Goal: Transaction & Acquisition: Purchase product/service

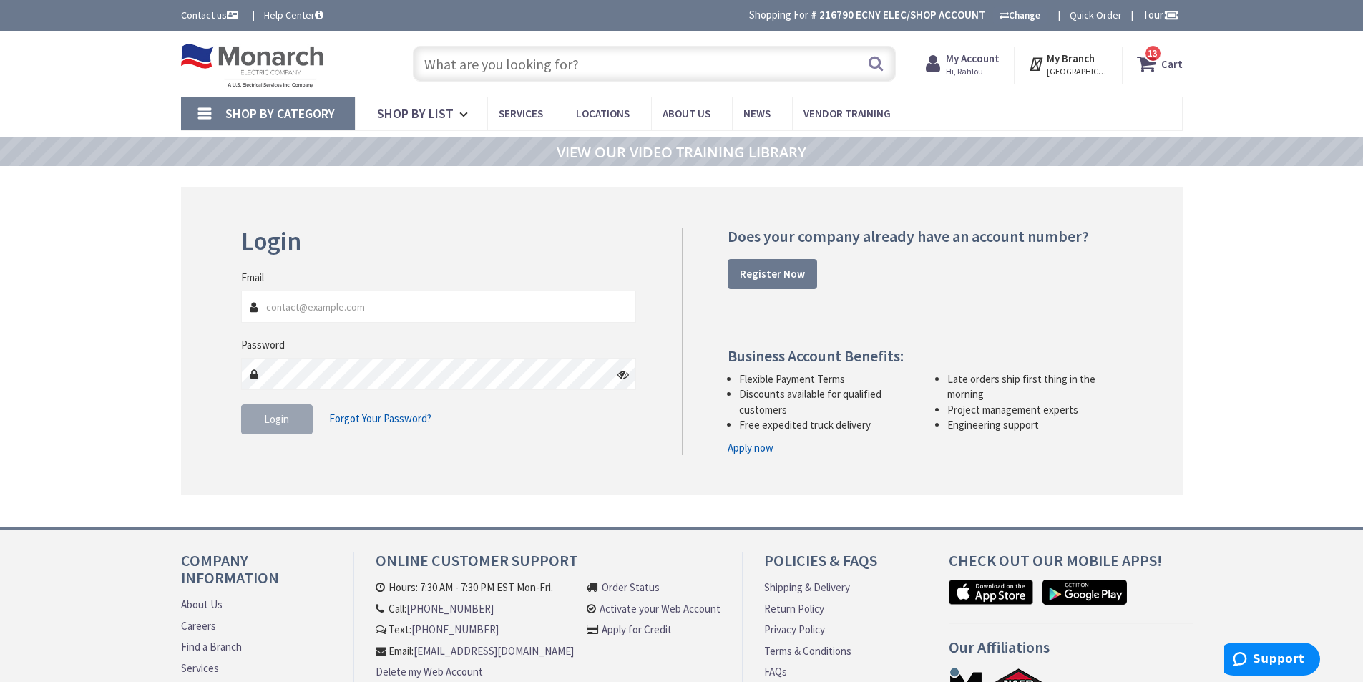
type input "[GEOGRAPHIC_DATA], [GEOGRAPHIC_DATA]"
type input "[EMAIL_ADDRESS][DOMAIN_NAME]"
click at [273, 424] on span "Login" at bounding box center [276, 419] width 25 height 14
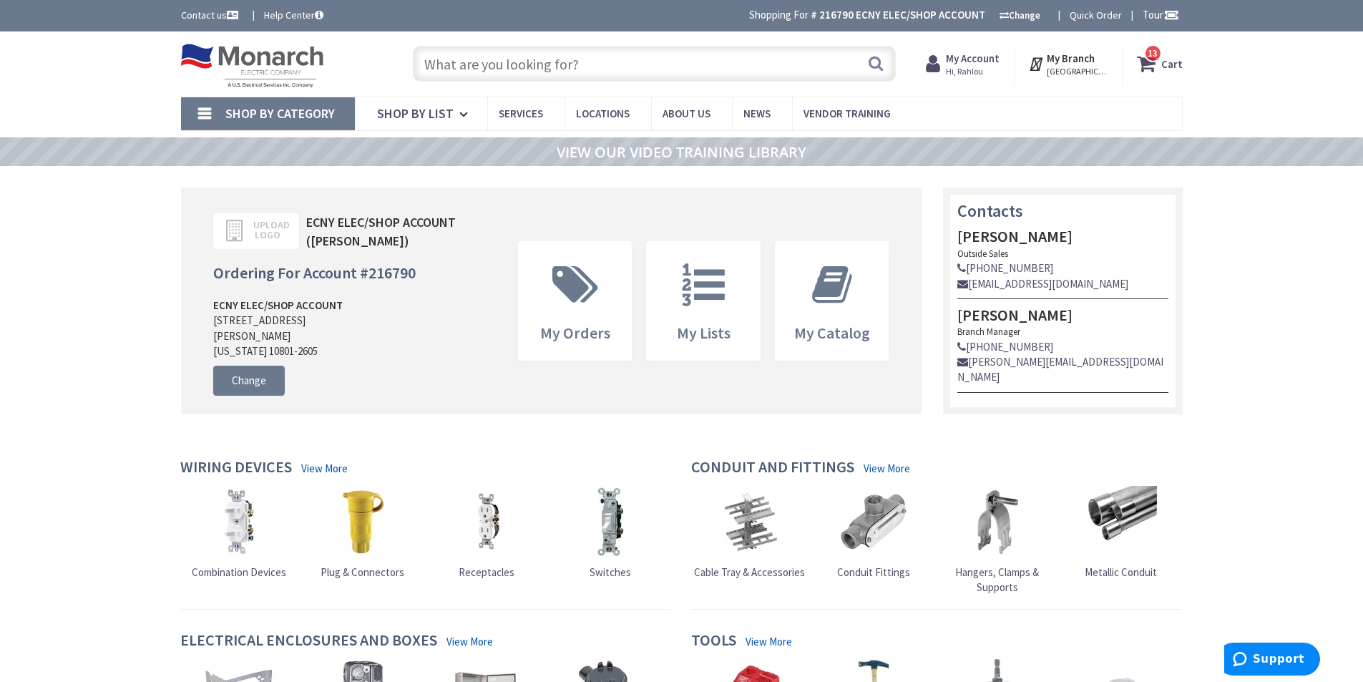
click at [539, 69] on input "text" at bounding box center [654, 64] width 483 height 36
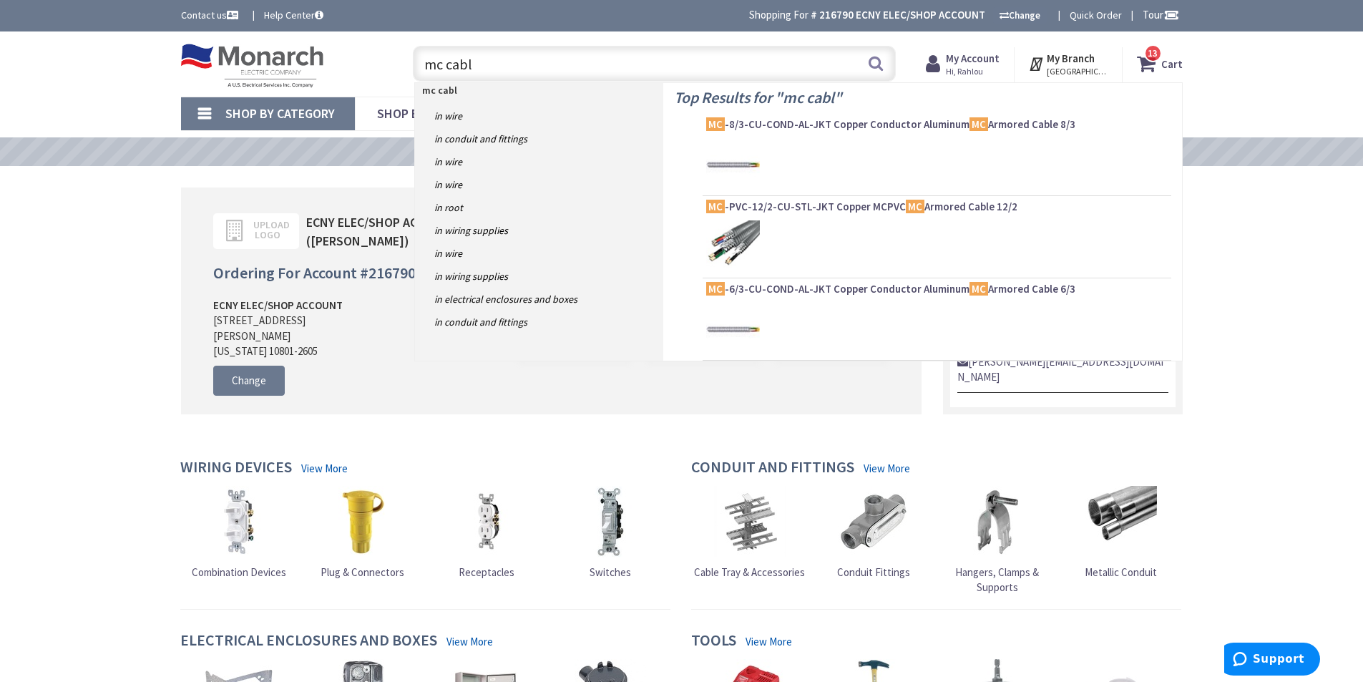
type input "mc cable"
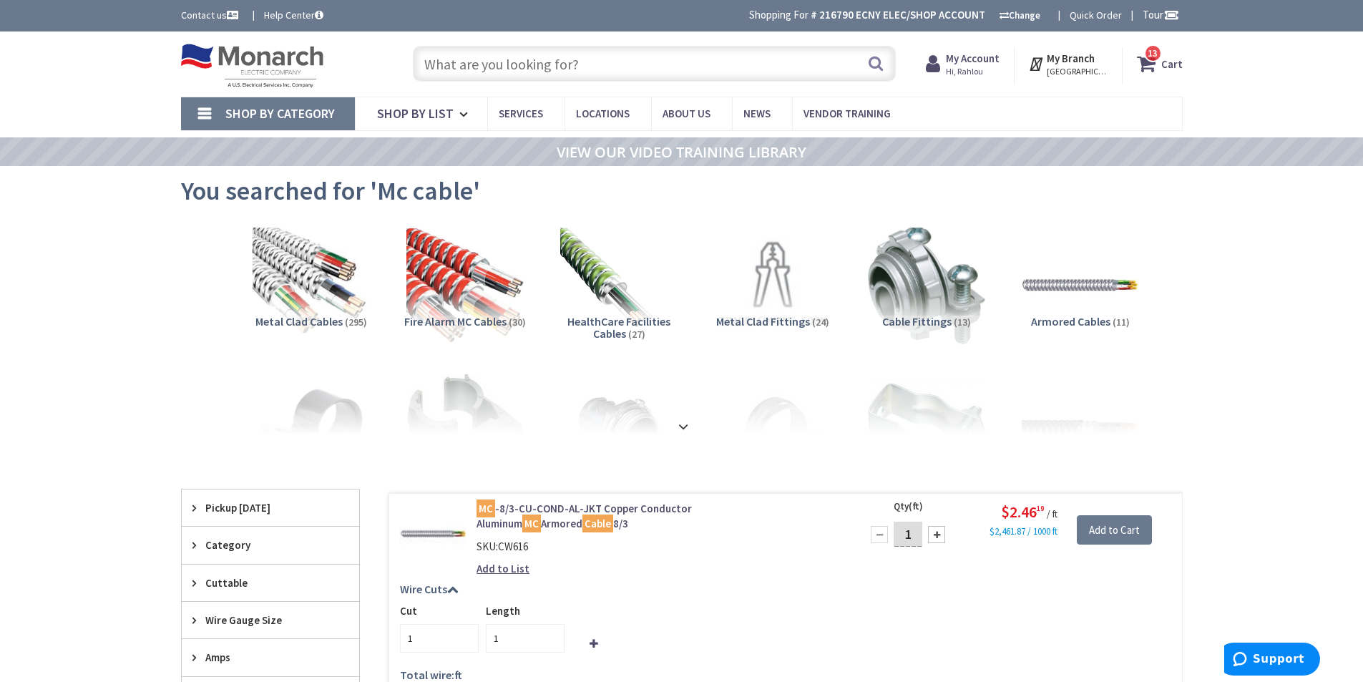
click at [572, 59] on input "text" at bounding box center [654, 64] width 483 height 36
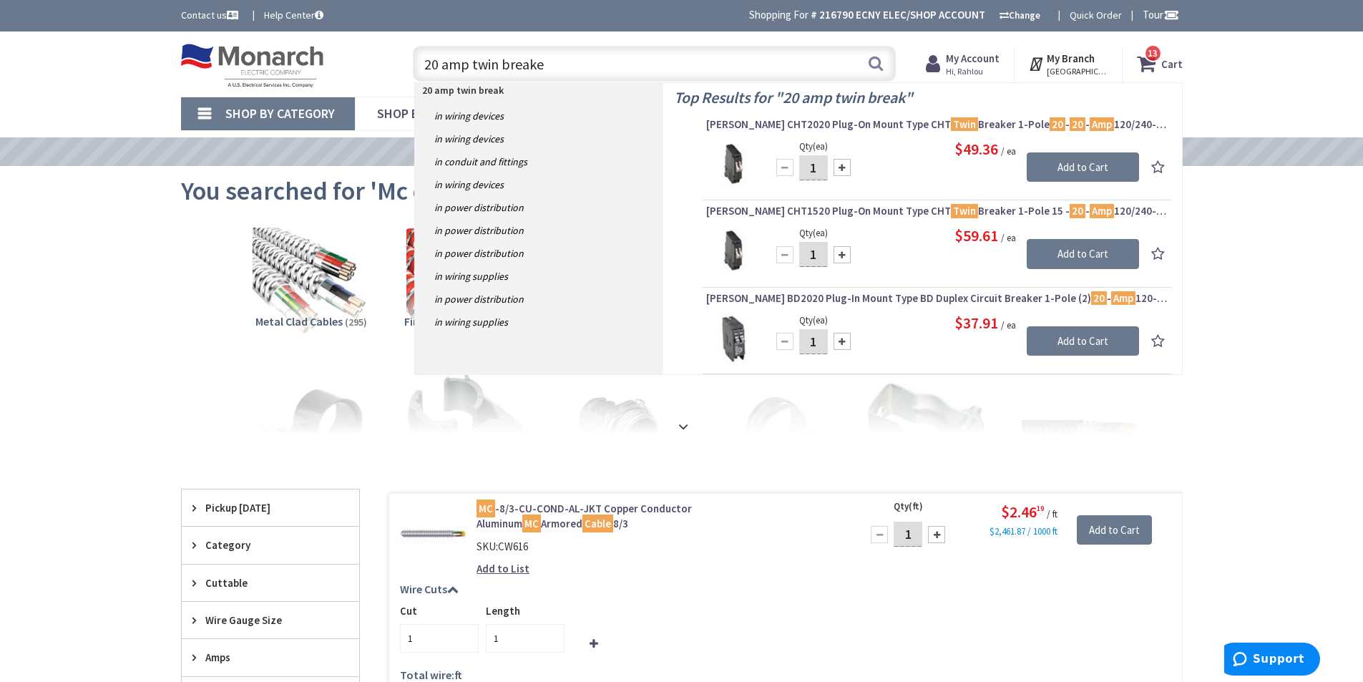
type input "20 amp twin breaker"
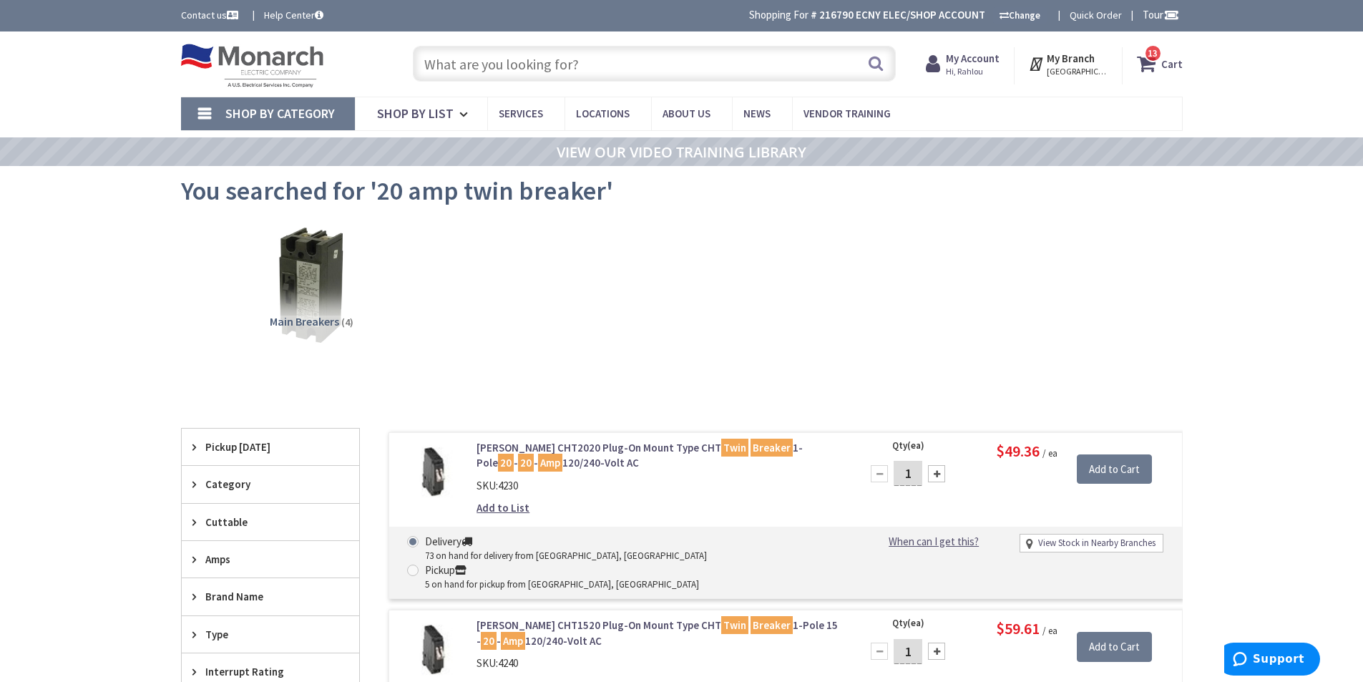
click at [490, 62] on input "text" at bounding box center [654, 64] width 483 height 36
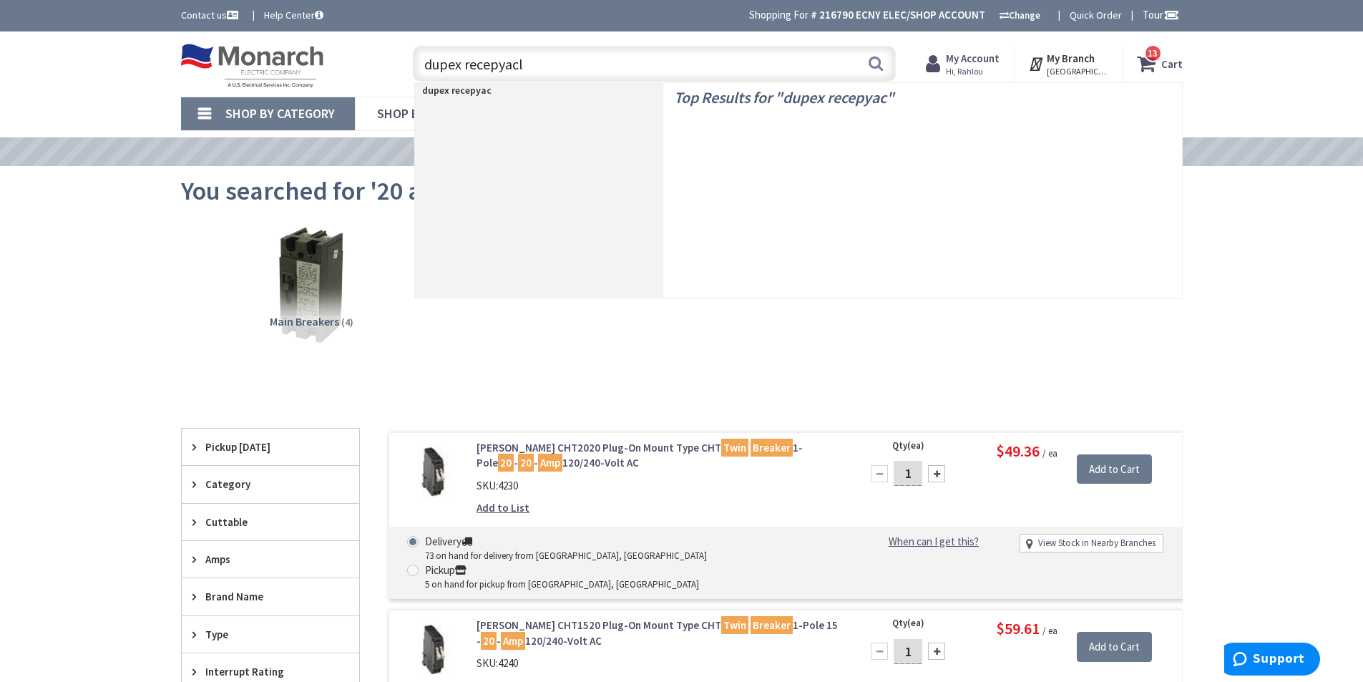
type input "dupex recepyacle"
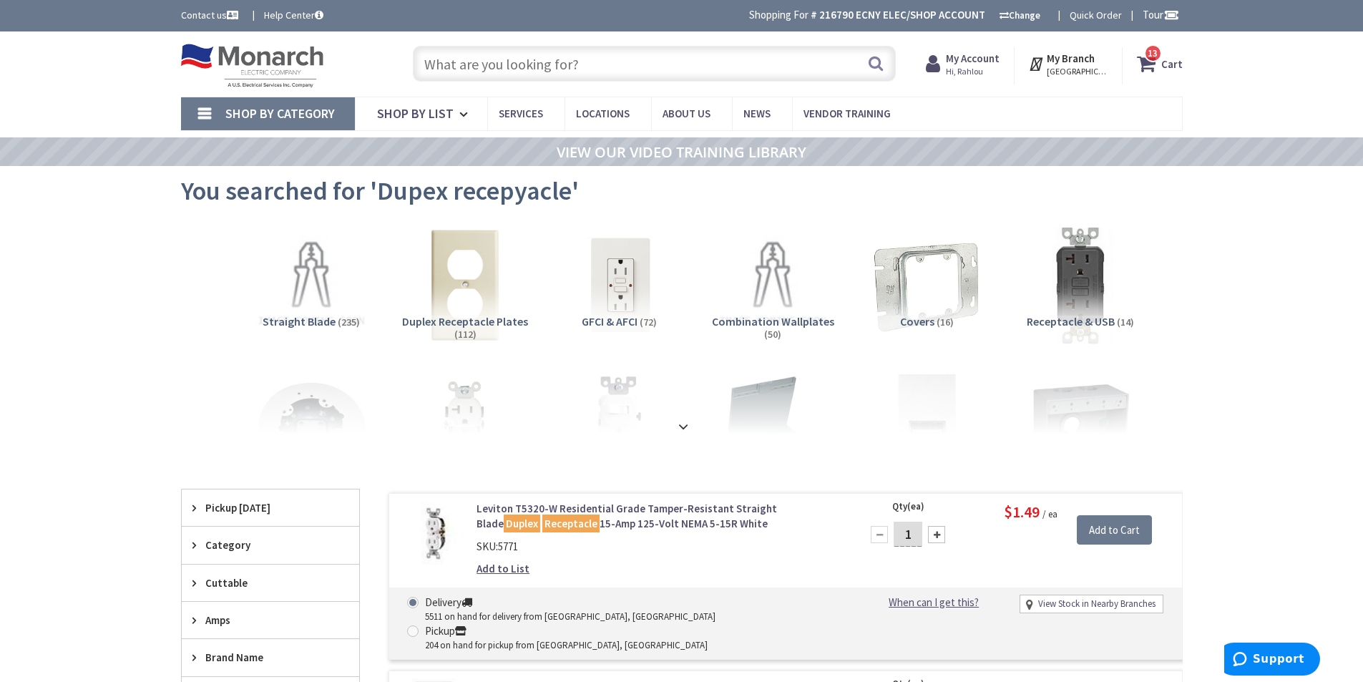
click at [507, 63] on input "text" at bounding box center [654, 64] width 483 height 36
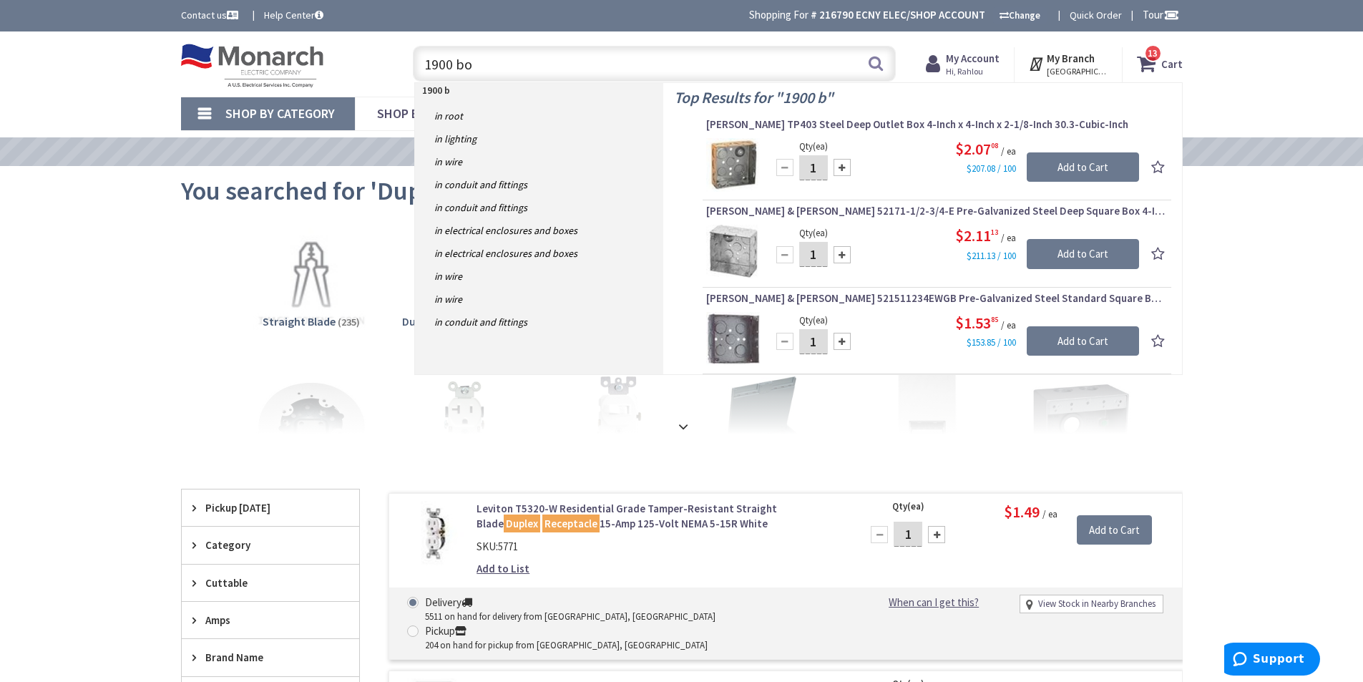
type input "1900 box"
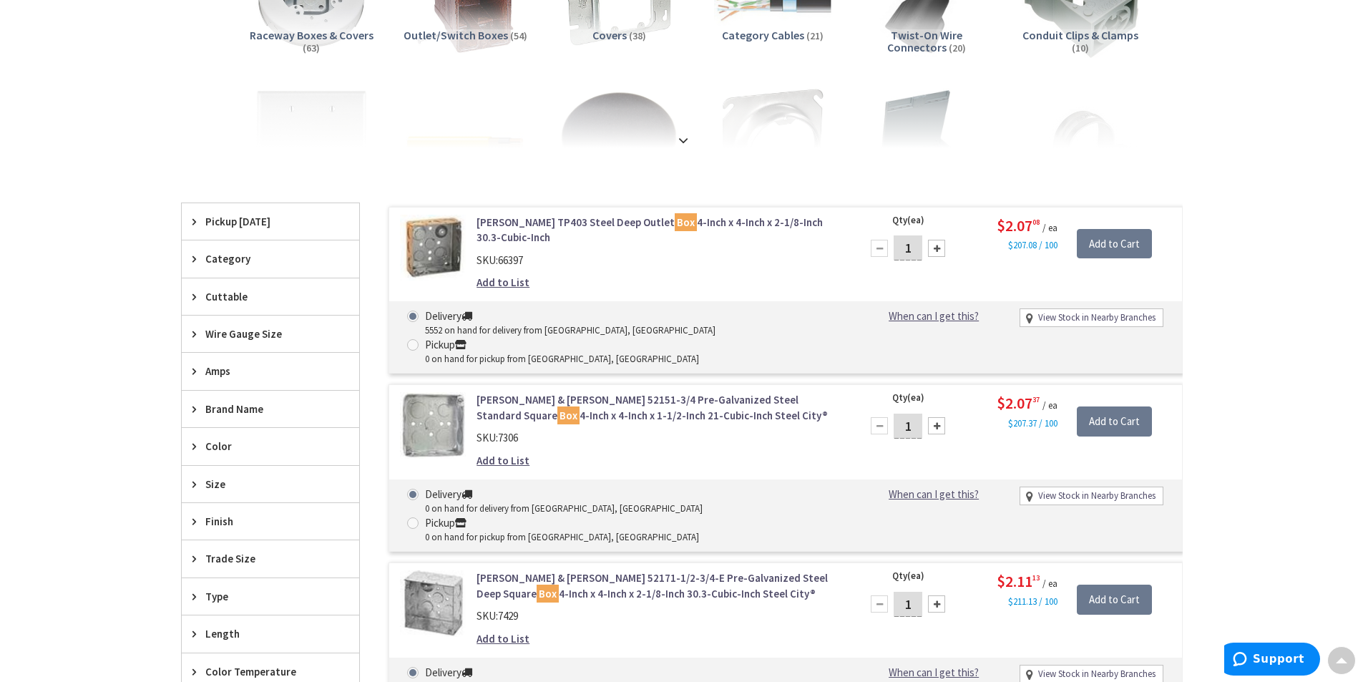
scroll to position [288, 0]
